Goal: Information Seeking & Learning: Learn about a topic

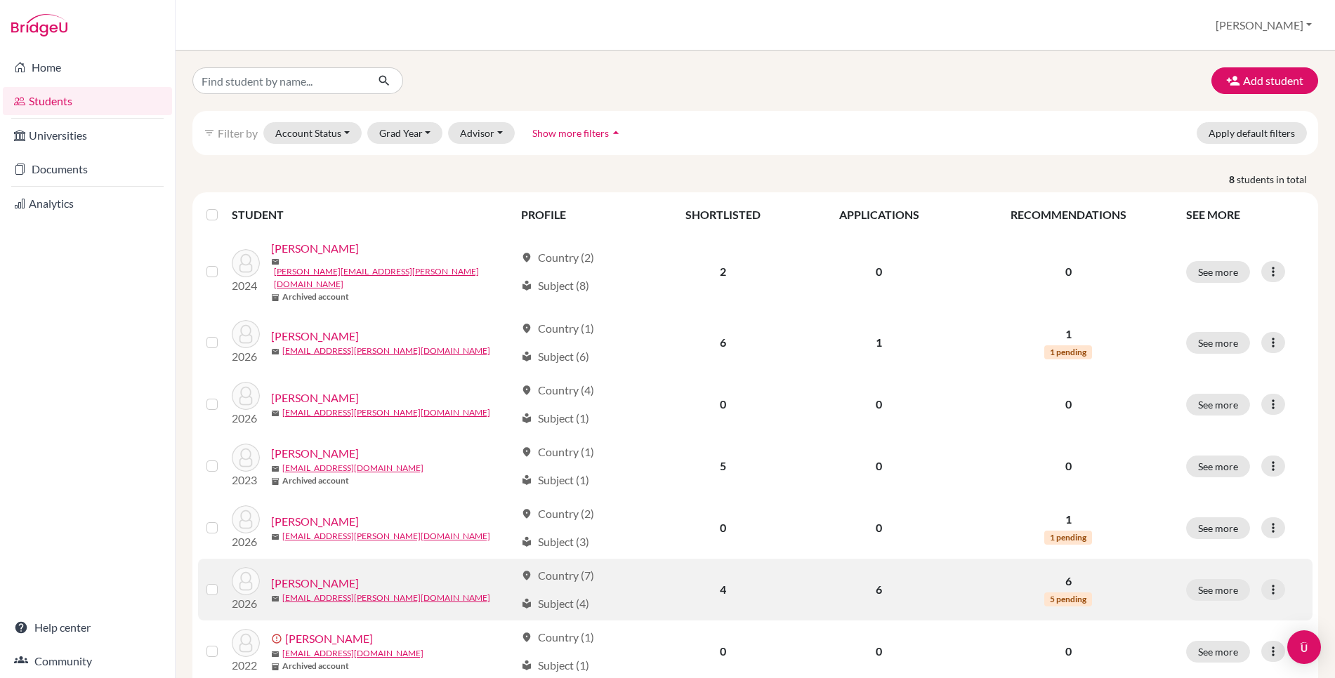
click at [338, 575] on link "[PERSON_NAME]" at bounding box center [315, 583] width 88 height 17
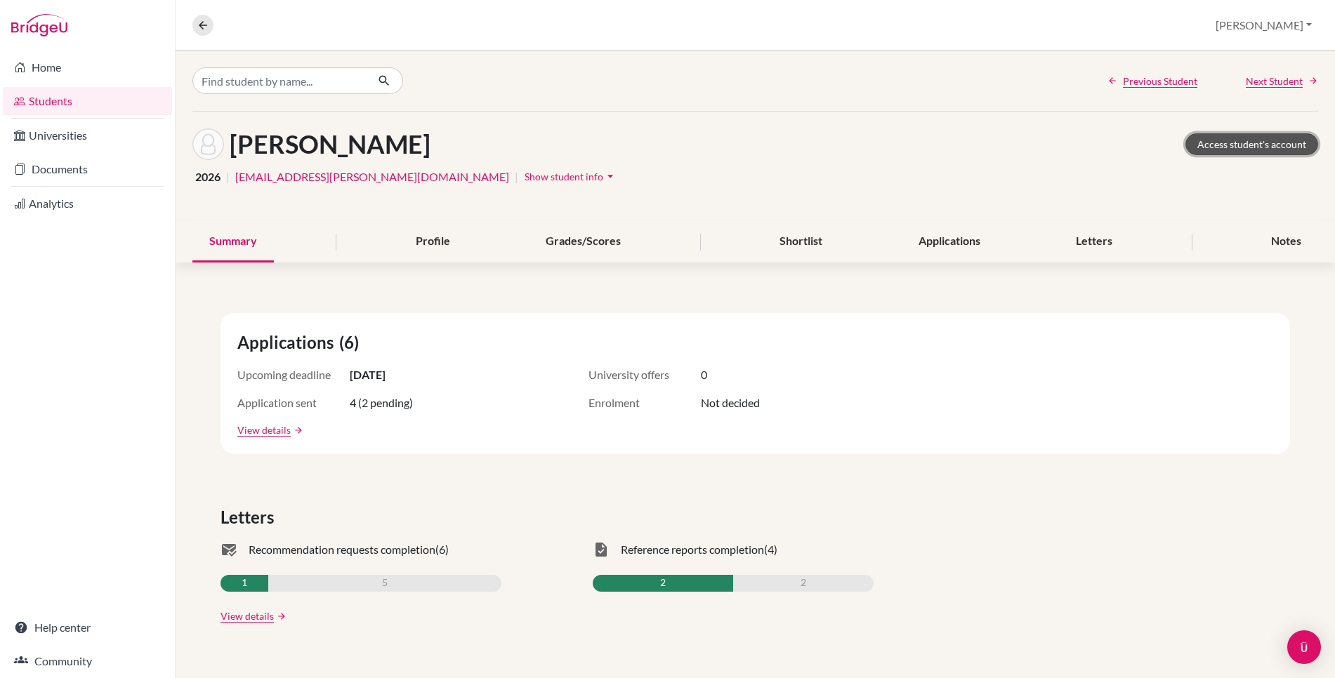
click at [1225, 148] on link "Access student's account" at bounding box center [1251, 144] width 133 height 22
click at [117, 129] on link "Universities" at bounding box center [87, 135] width 169 height 28
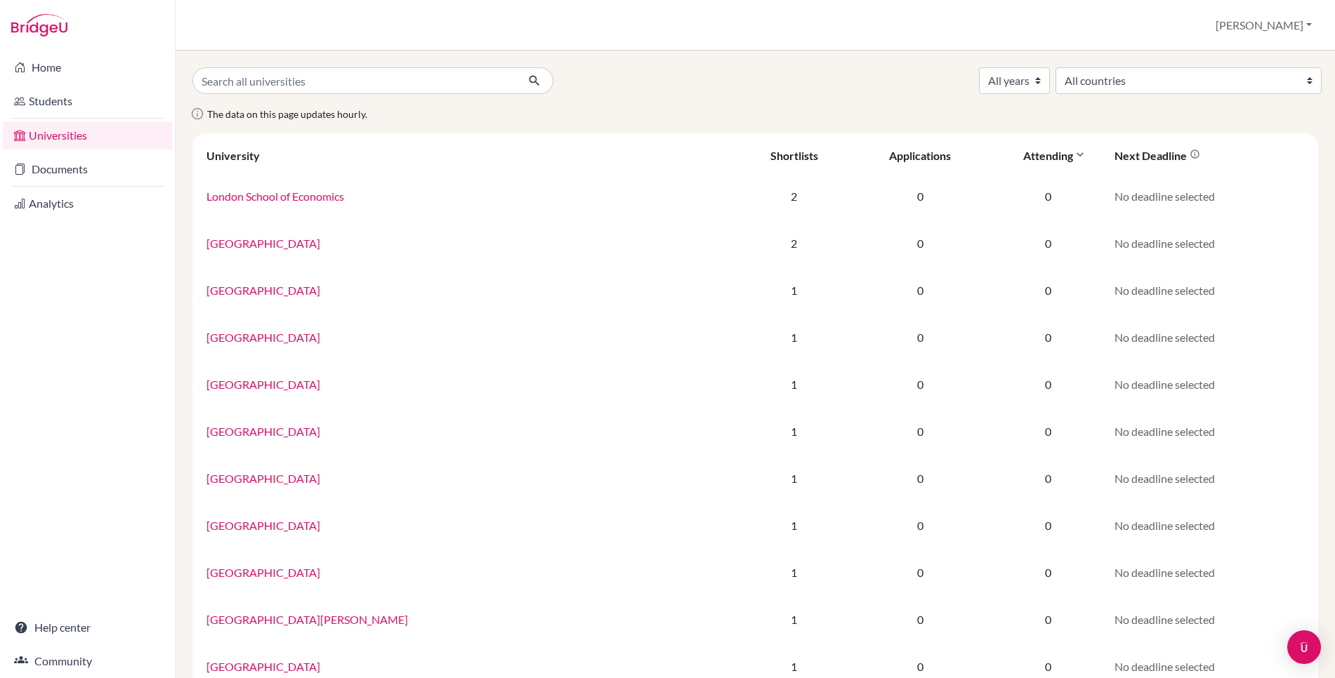
click at [1023, 155] on div "Attending" at bounding box center [1048, 155] width 50 height 13
click at [889, 155] on div "Applications" at bounding box center [920, 155] width 62 height 13
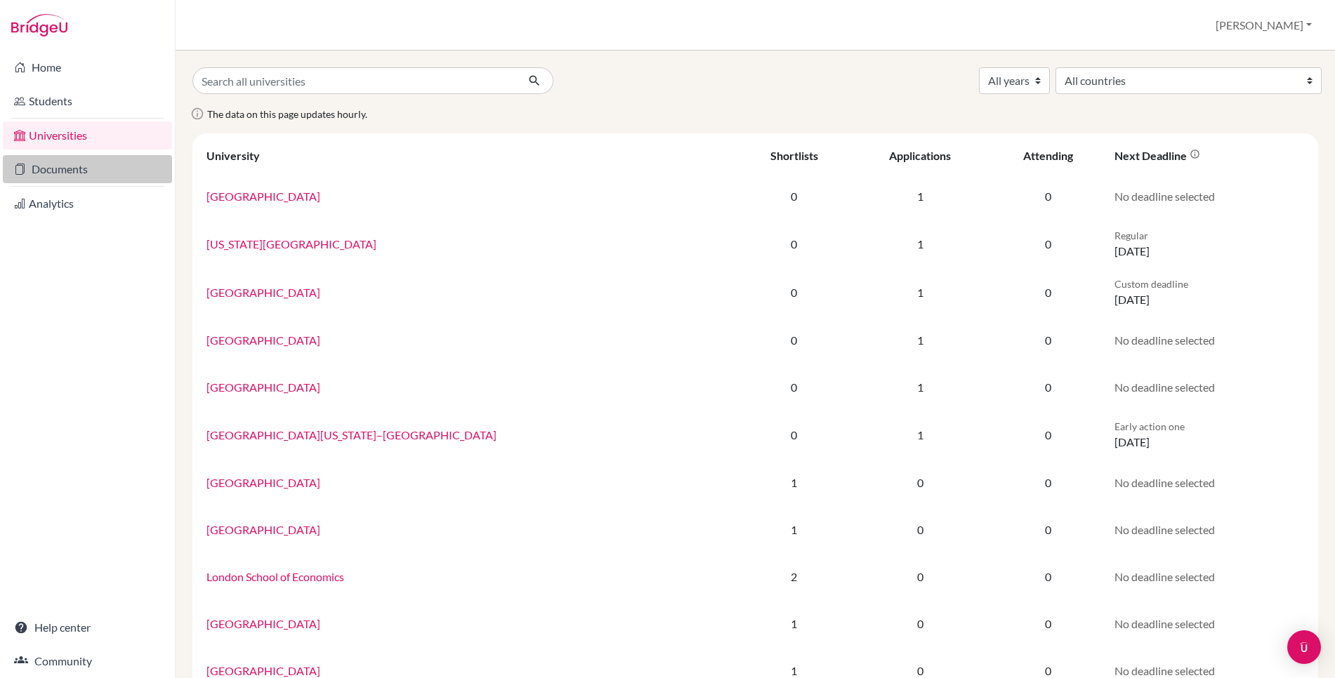
click at [63, 173] on link "Documents" at bounding box center [87, 169] width 169 height 28
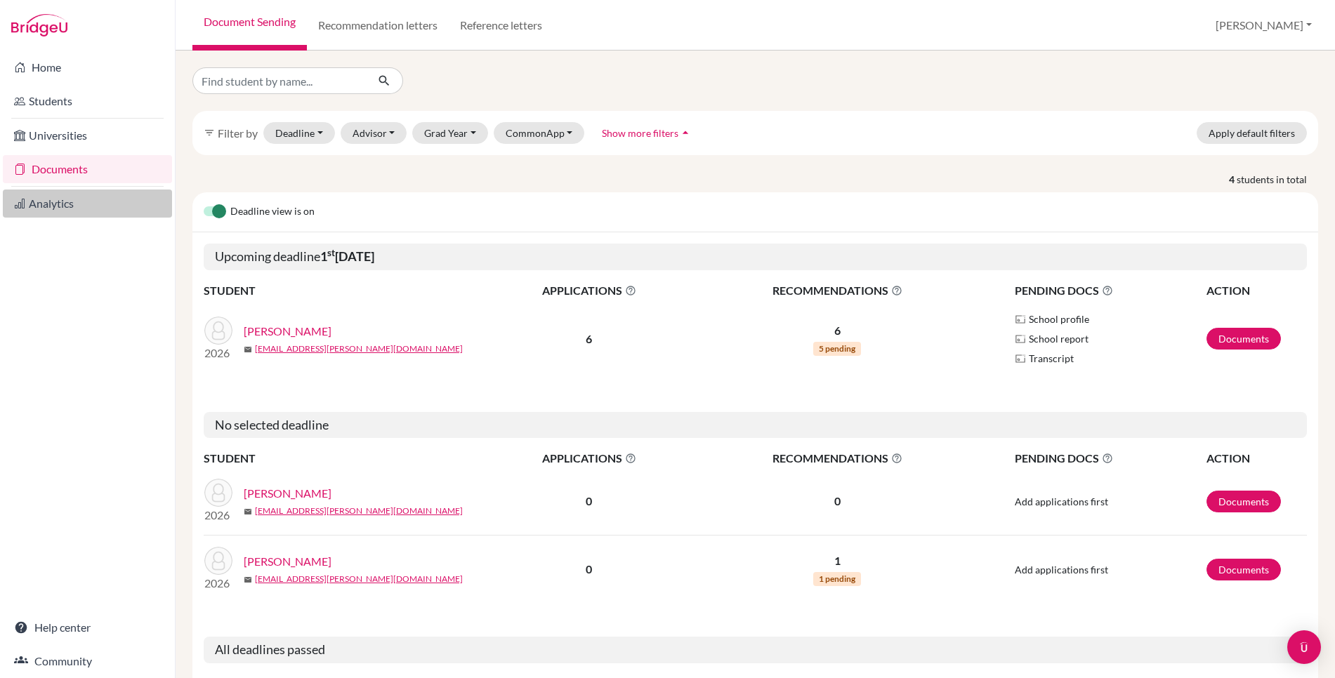
click at [50, 206] on link "Analytics" at bounding box center [87, 204] width 169 height 28
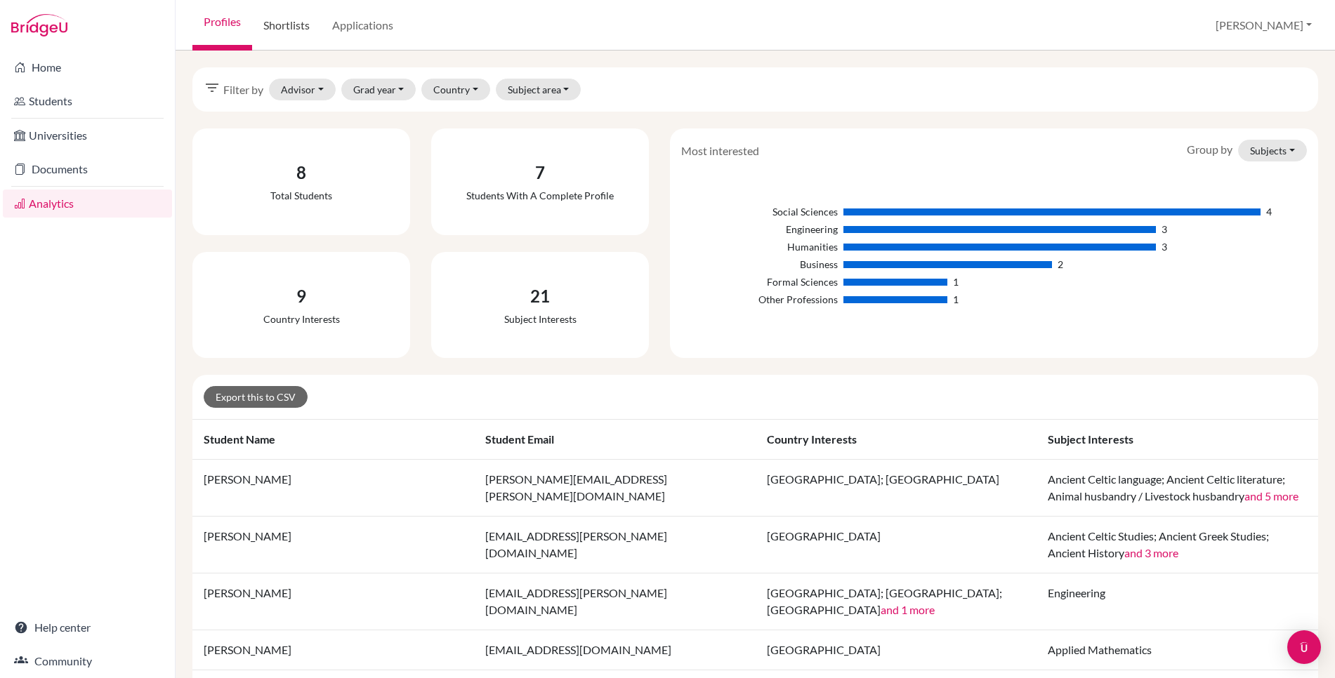
click at [294, 29] on link "Shortlists" at bounding box center [286, 25] width 69 height 51
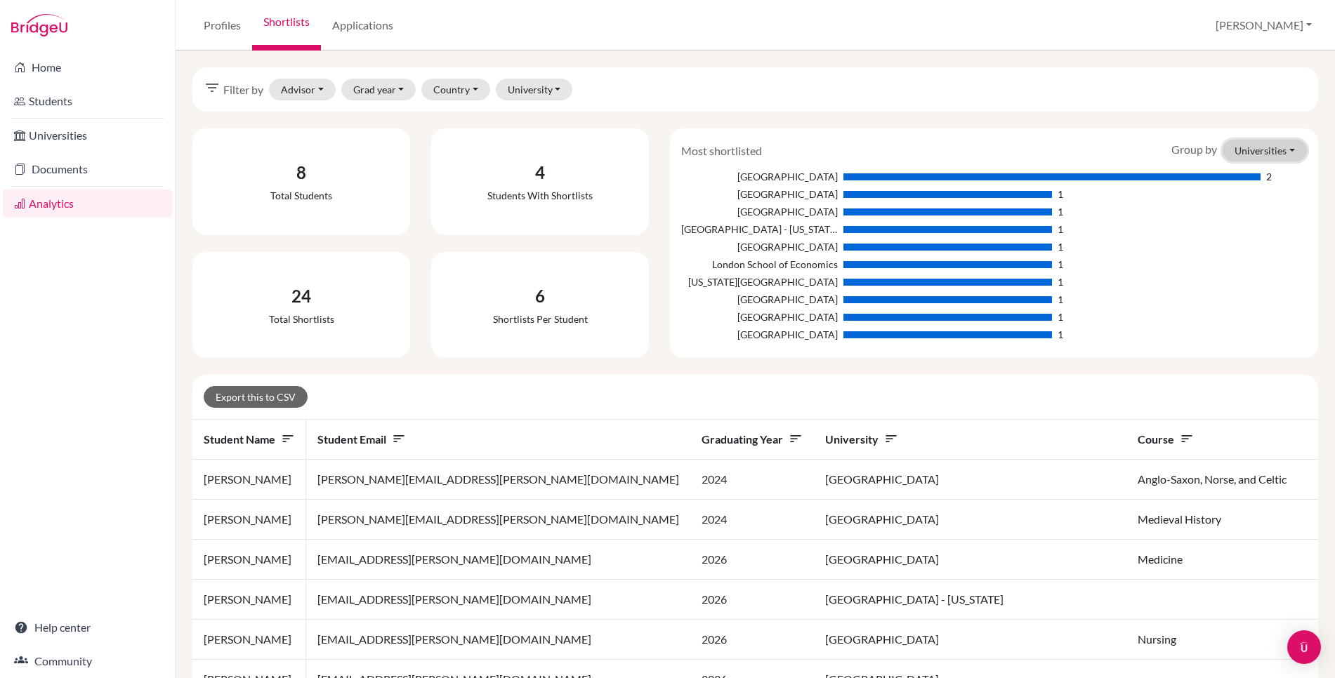
click at [1256, 159] on button "Universities" at bounding box center [1265, 151] width 84 height 22
click at [1237, 228] on button "Countries" at bounding box center [1250, 225] width 111 height 22
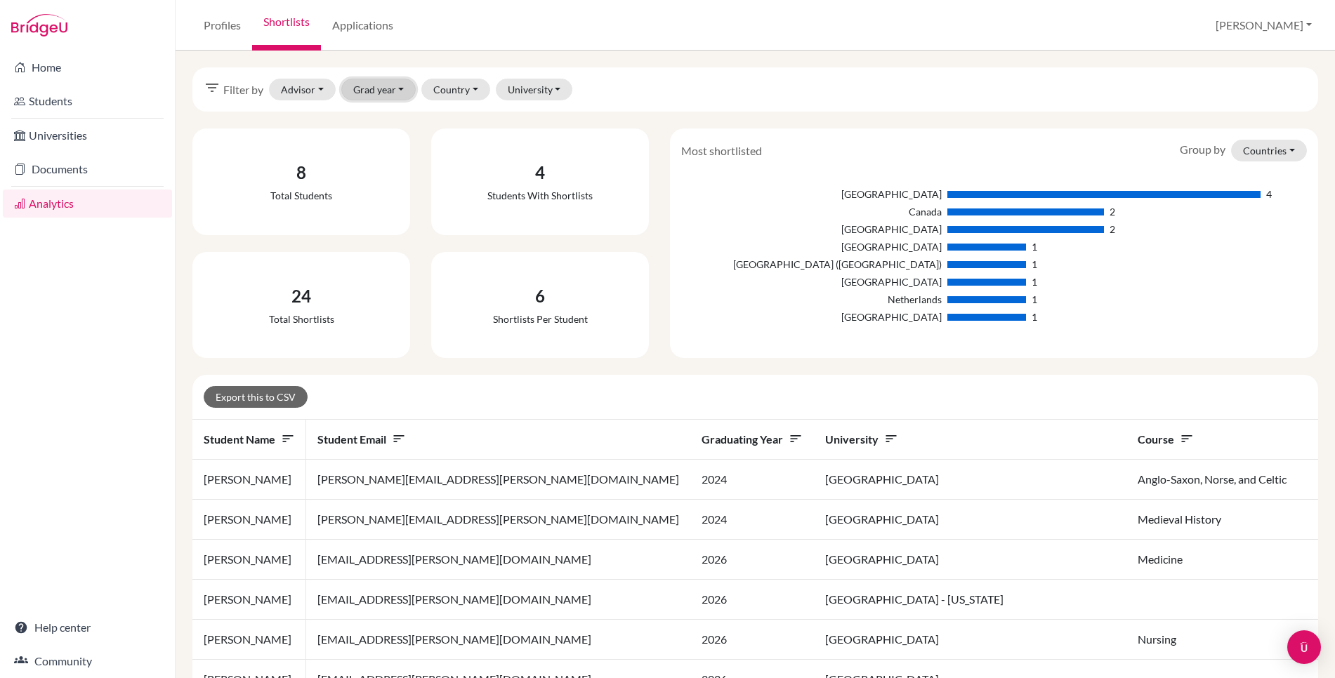
click at [397, 90] on button "Grad year" at bounding box center [378, 90] width 75 height 22
click at [755, 93] on div "filter_list Filter by Advisor [PERSON_NAME], [PERSON_NAME] [PERSON_NAME][GEOGRA…" at bounding box center [755, 89] width 1126 height 44
click at [71, 64] on link "Home" at bounding box center [87, 67] width 169 height 28
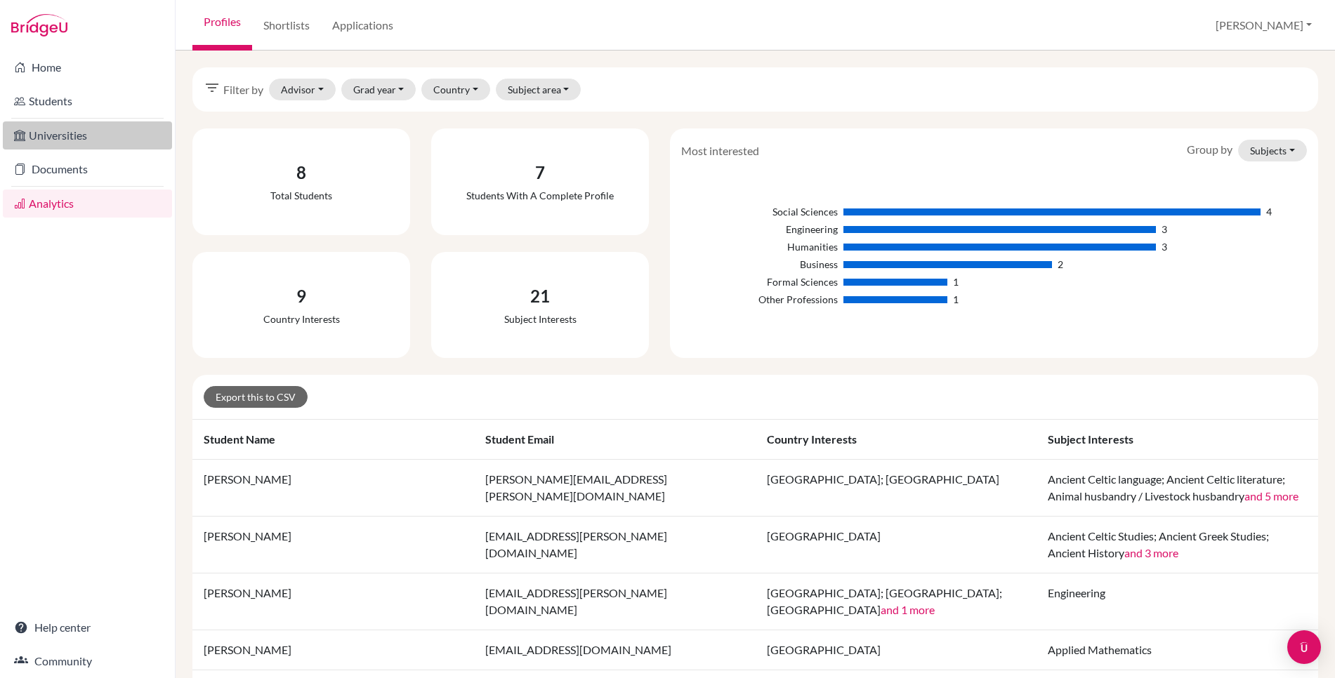
click at [80, 126] on link "Universities" at bounding box center [87, 135] width 169 height 28
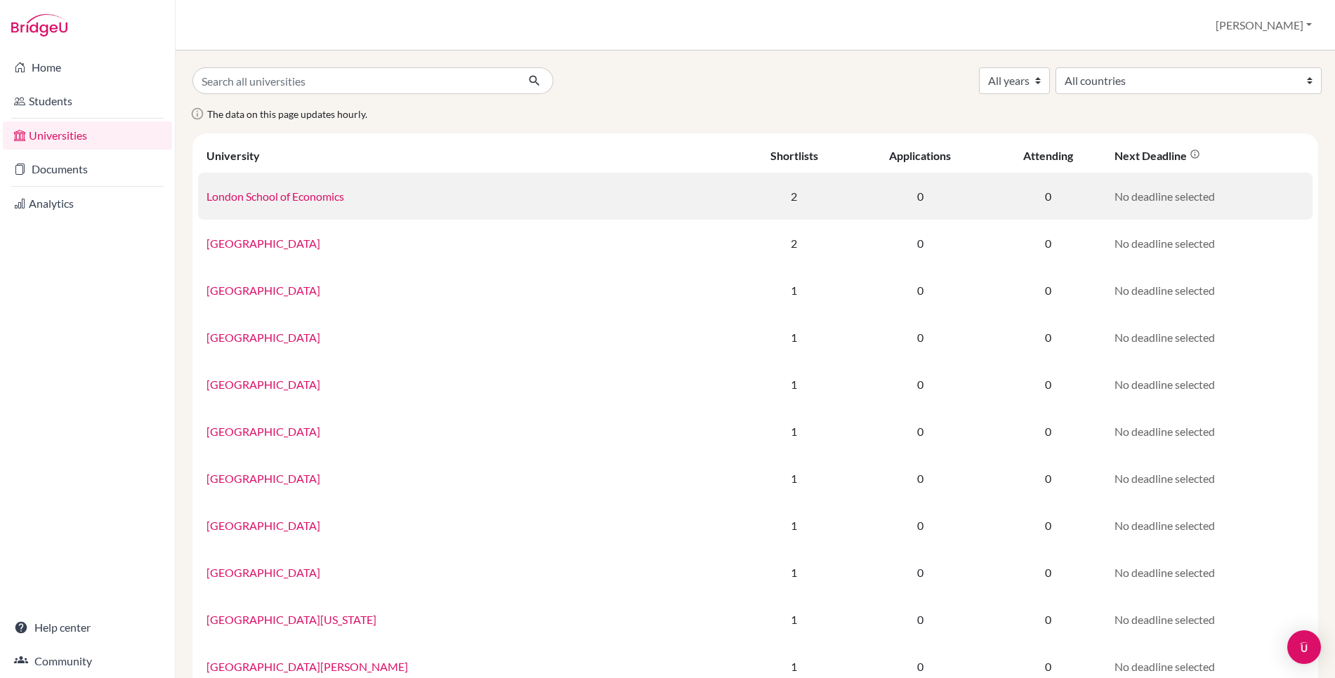
click at [226, 192] on link "London School of Economics" at bounding box center [275, 196] width 138 height 13
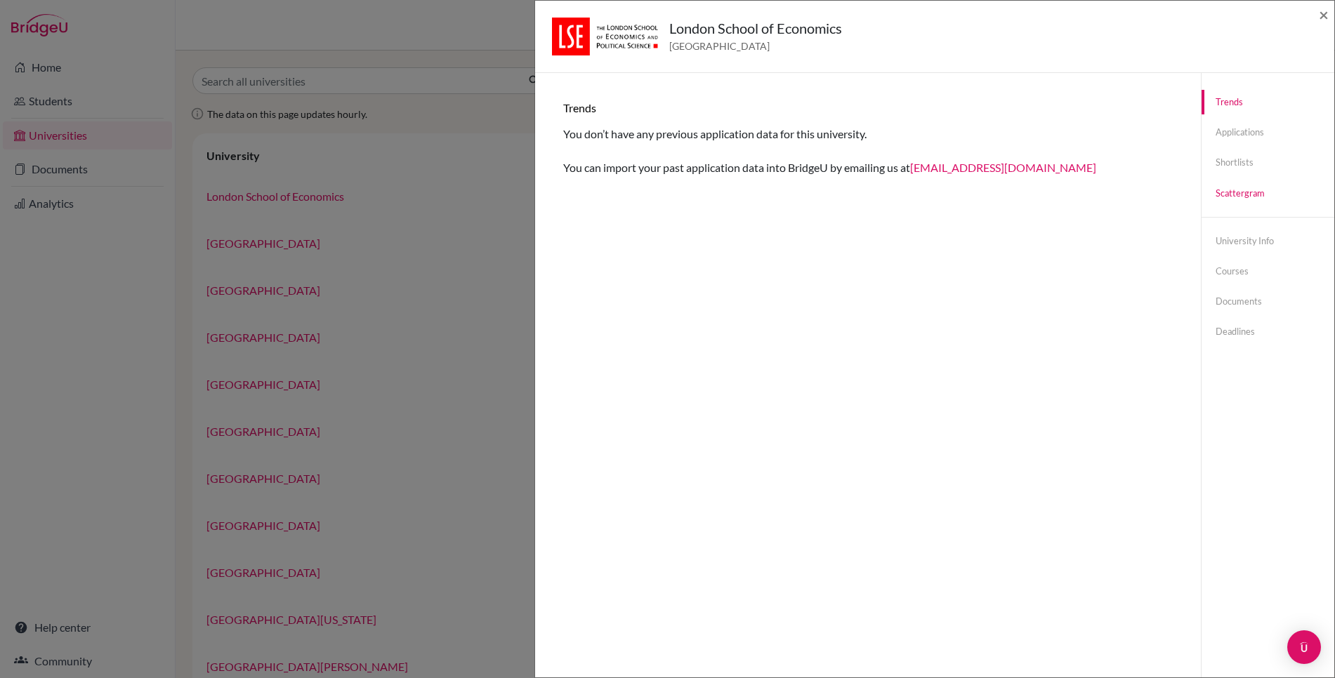
click at [1221, 188] on link "Scattergram" at bounding box center [1268, 193] width 133 height 25
